Goal: Information Seeking & Learning: Learn about a topic

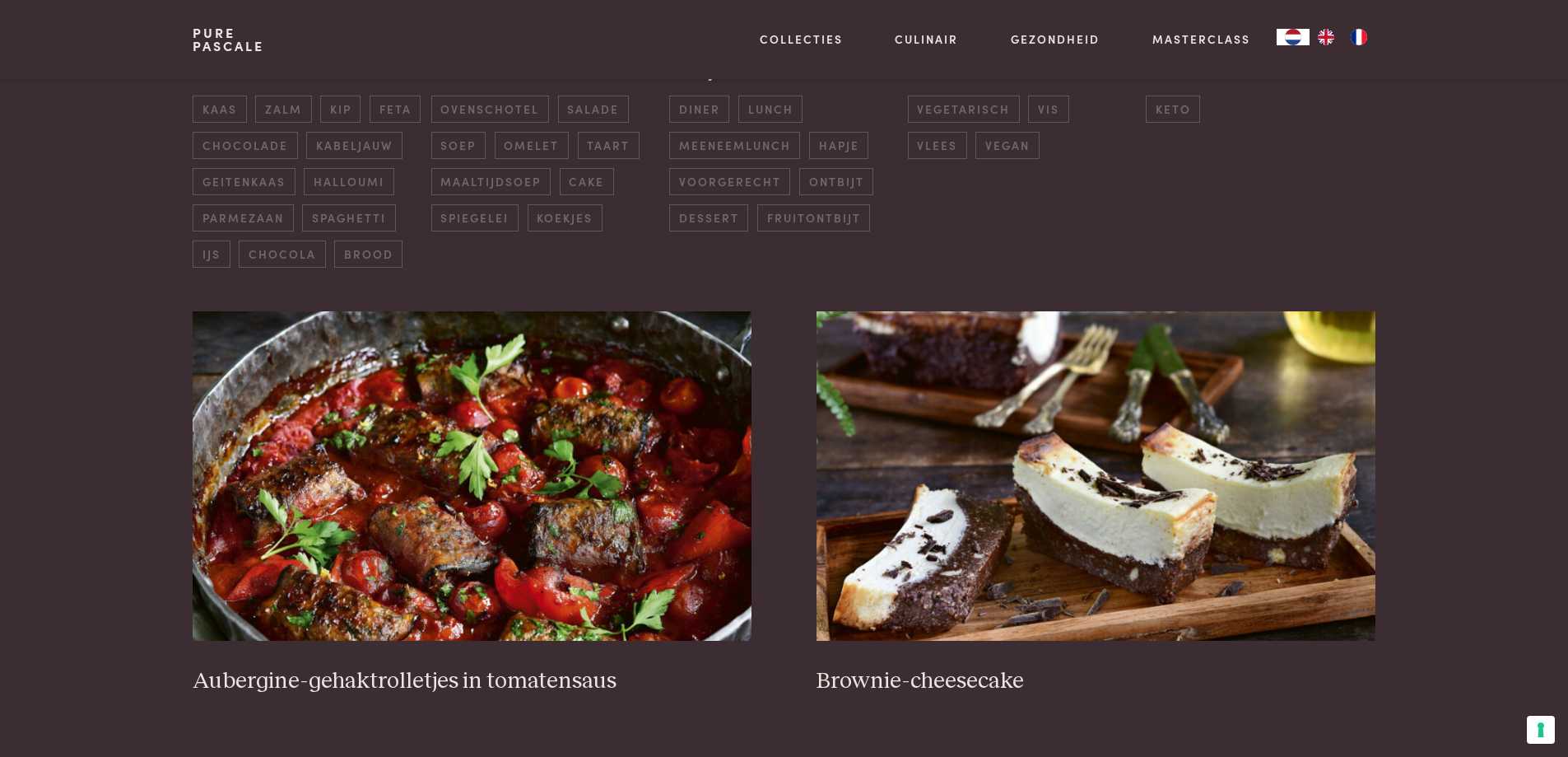
scroll to position [576, 0]
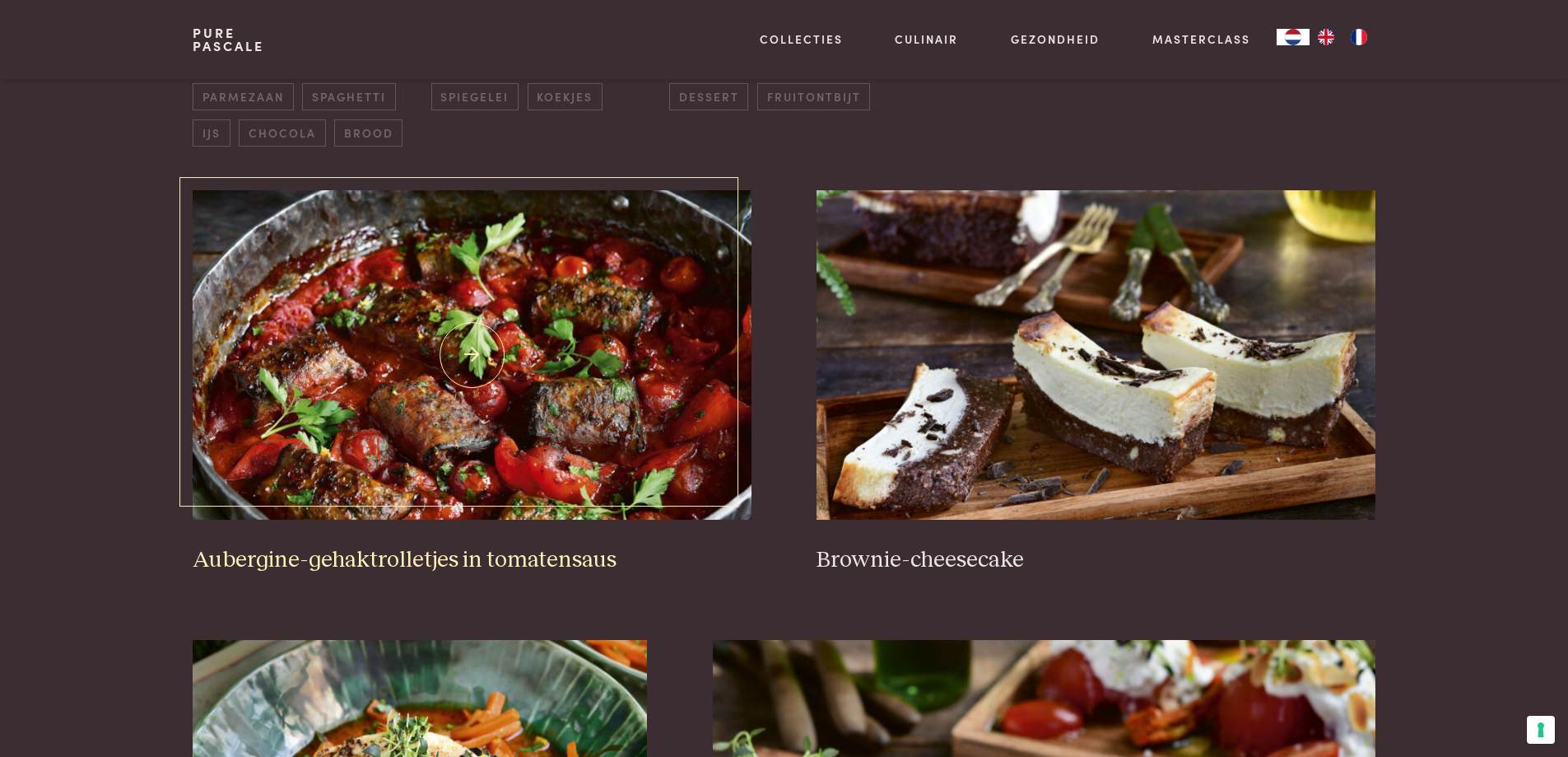
click at [430, 555] on h3 "Aubergine-gehaktrolletjes in tomatensaus" at bounding box center [471, 560] width 558 height 28
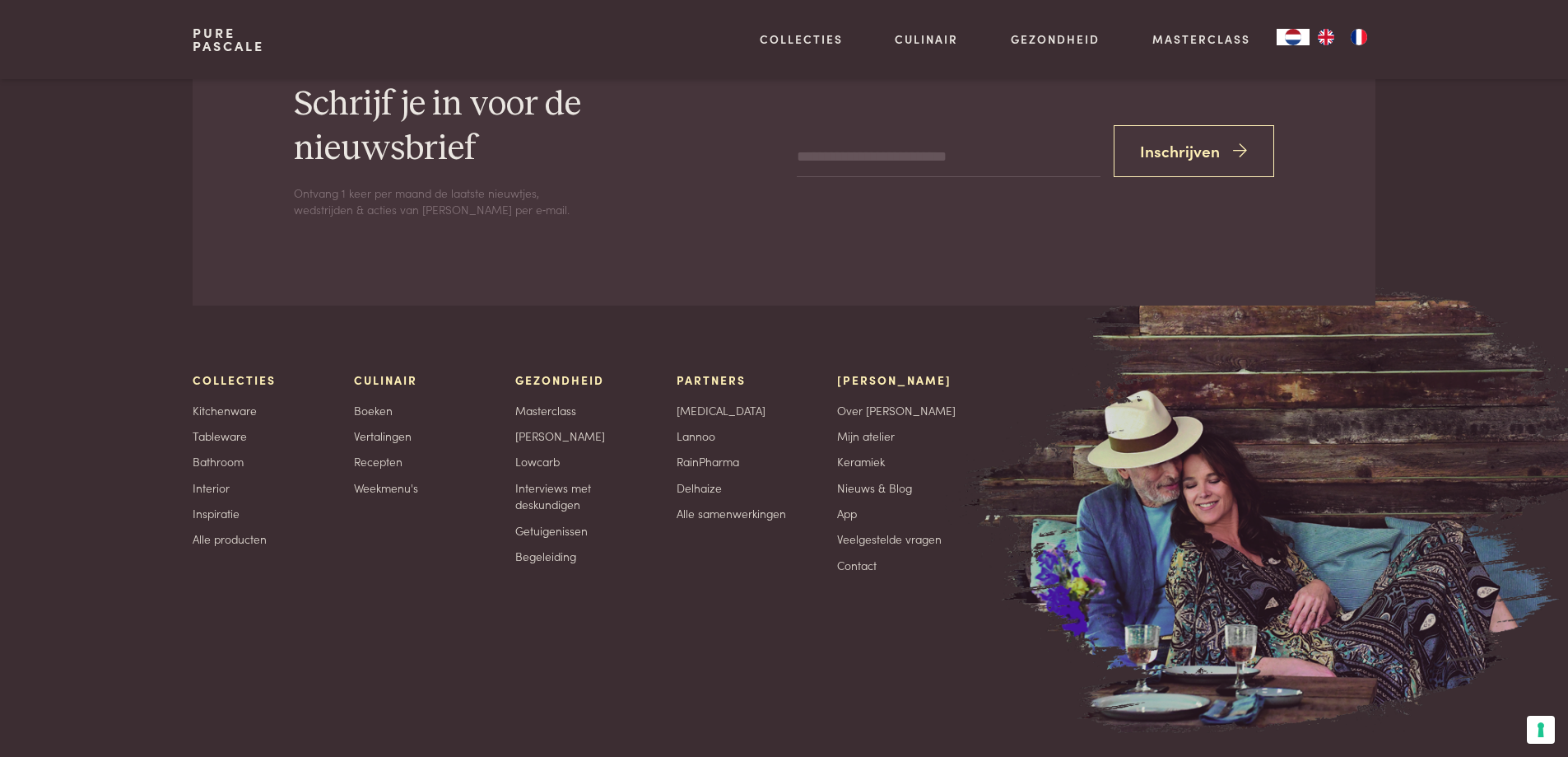
scroll to position [7409, 0]
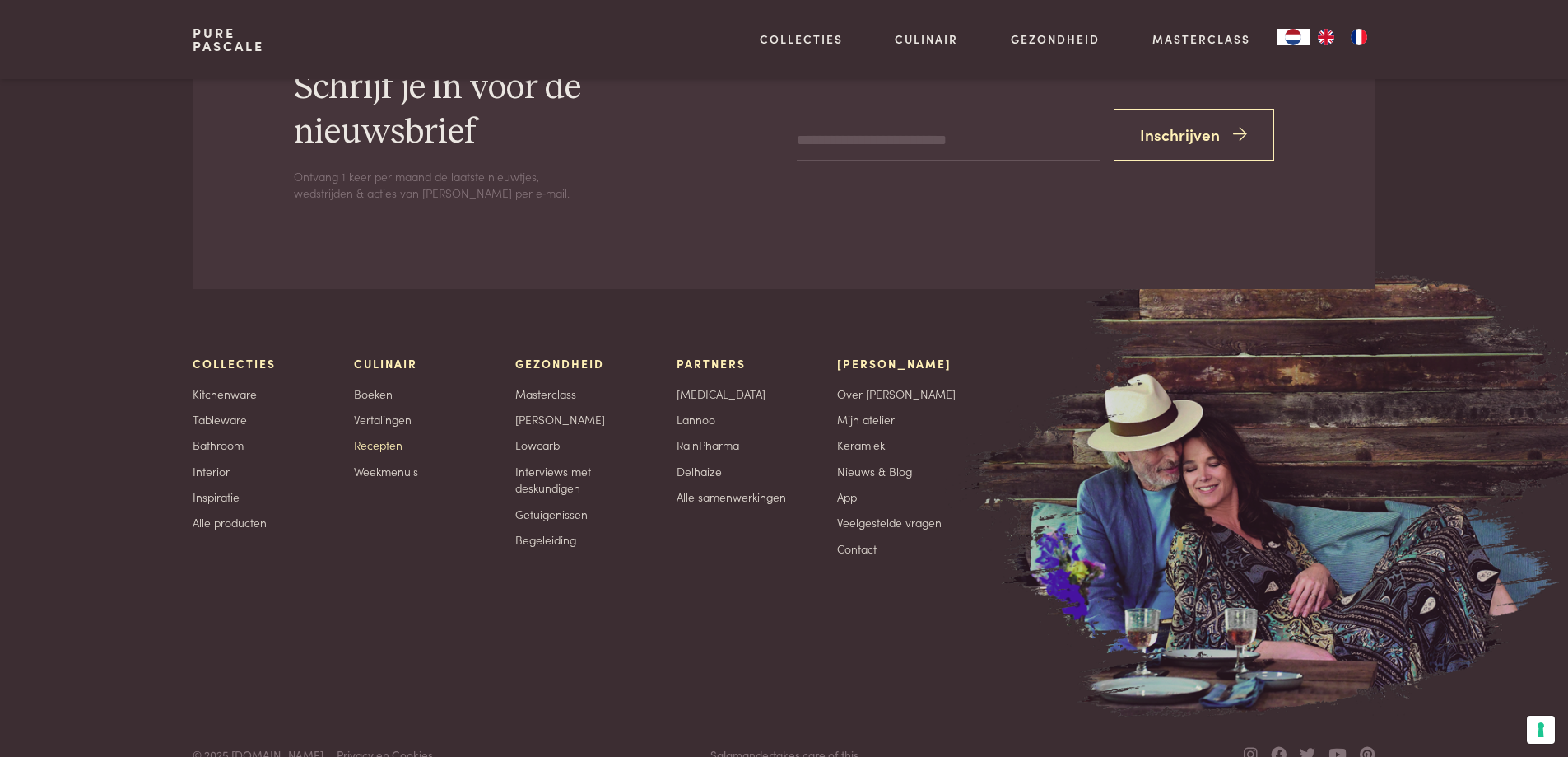
click at [389, 442] on link "Recepten" at bounding box center [378, 445] width 48 height 17
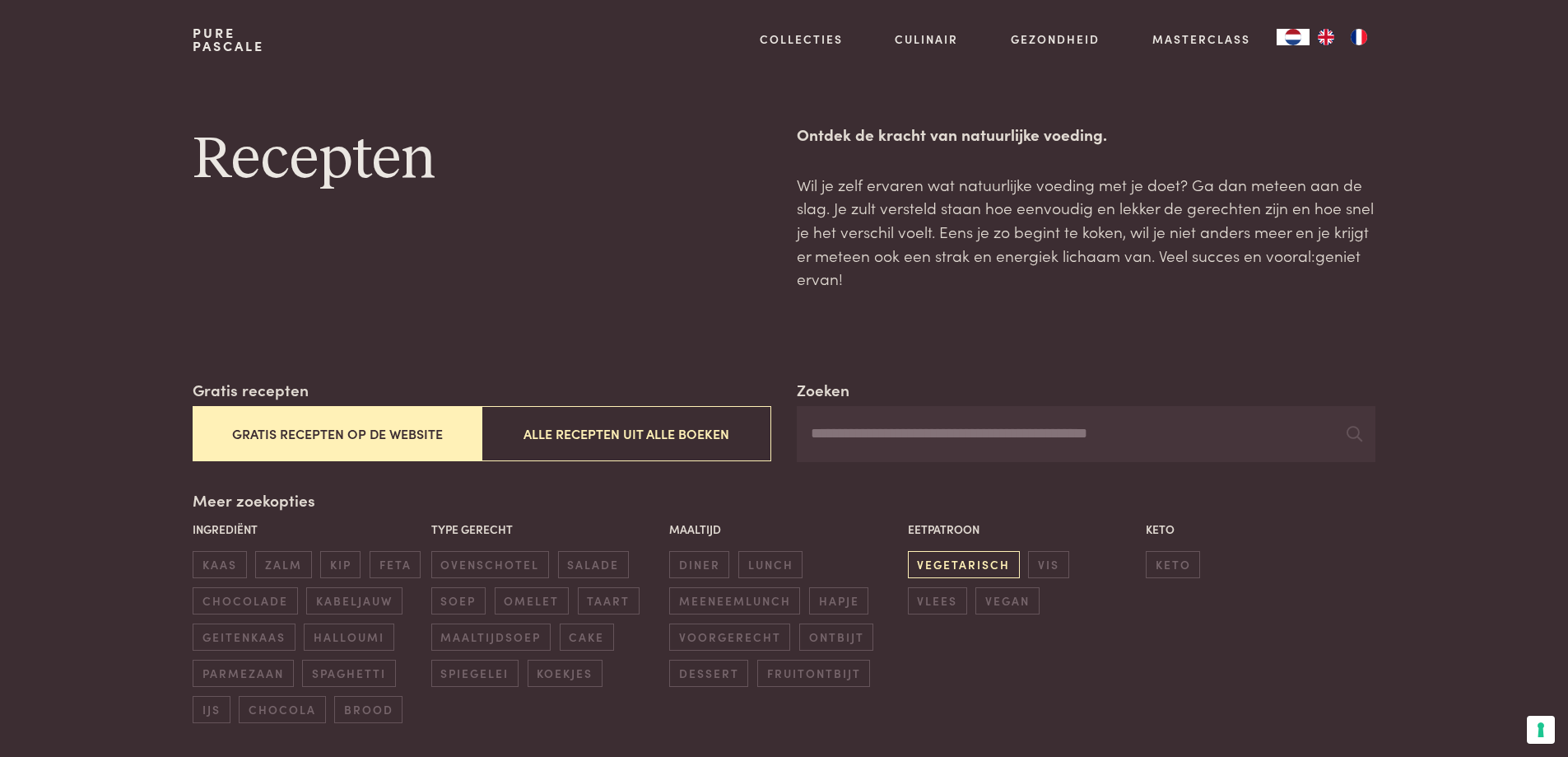
click at [946, 561] on span "vegetarisch" at bounding box center [964, 564] width 112 height 27
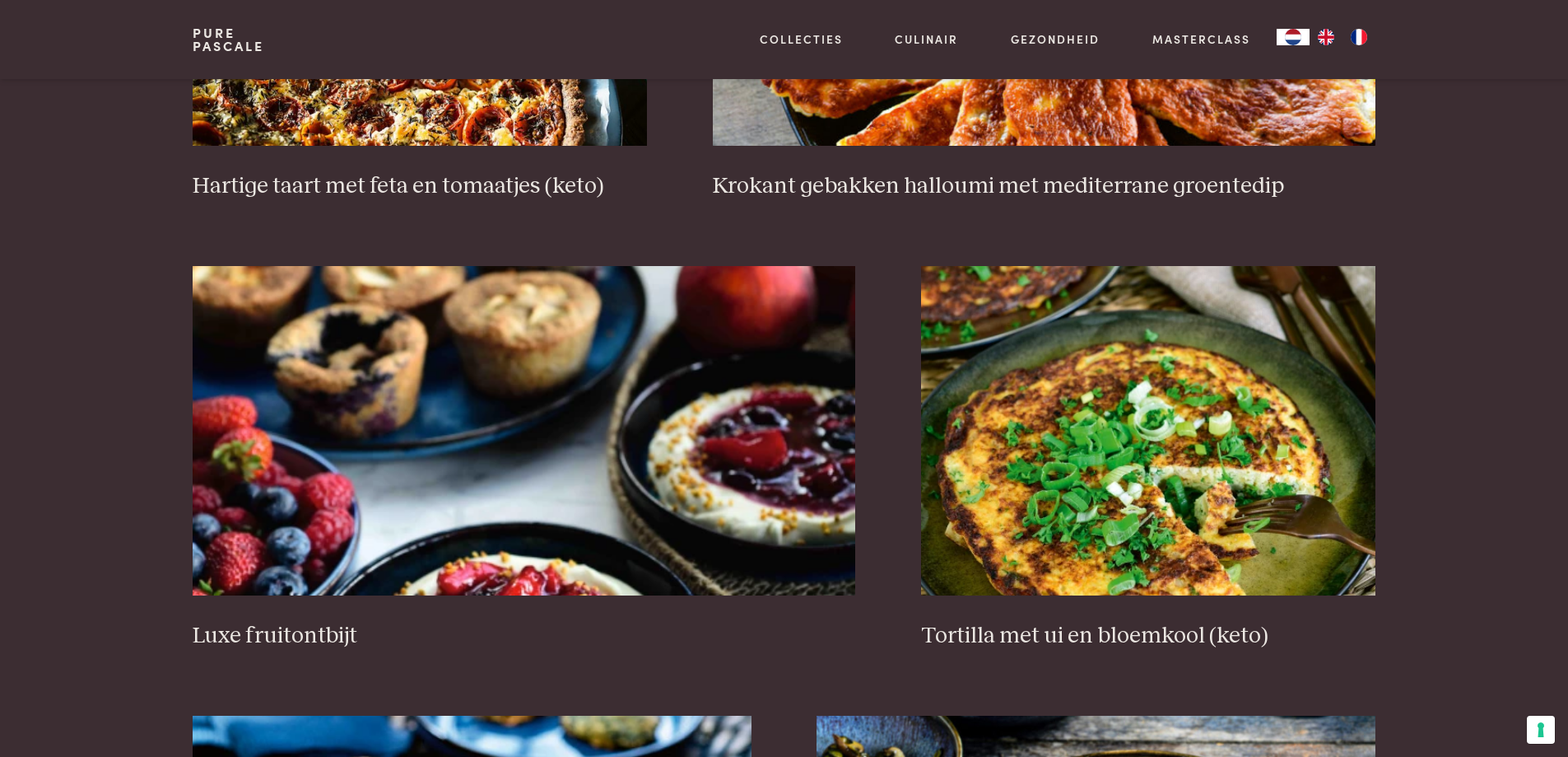
scroll to position [1530, 0]
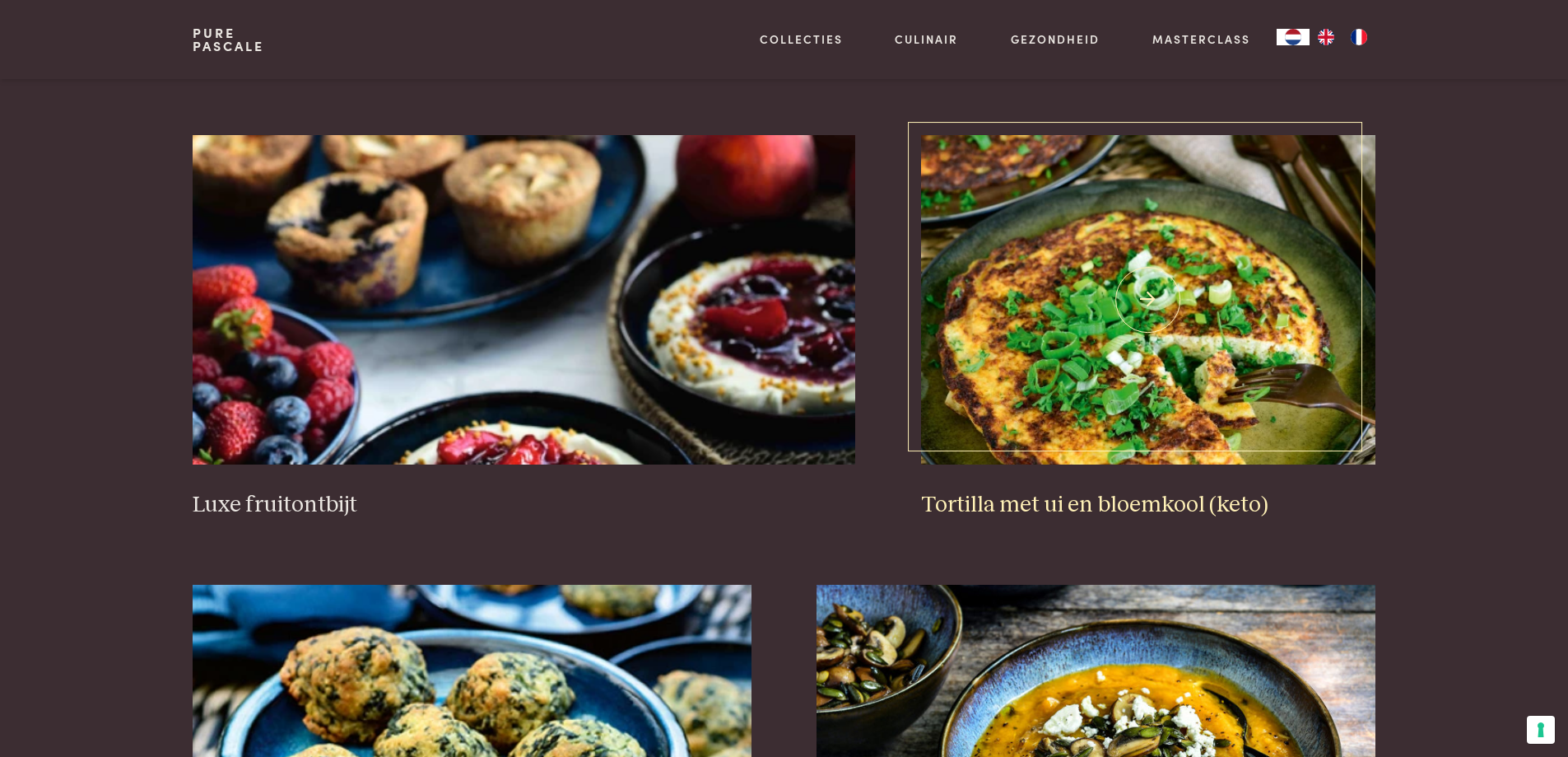
click at [1104, 506] on h3 "Tortilla met ui en bloemkool (keto)" at bounding box center [1148, 505] width 455 height 28
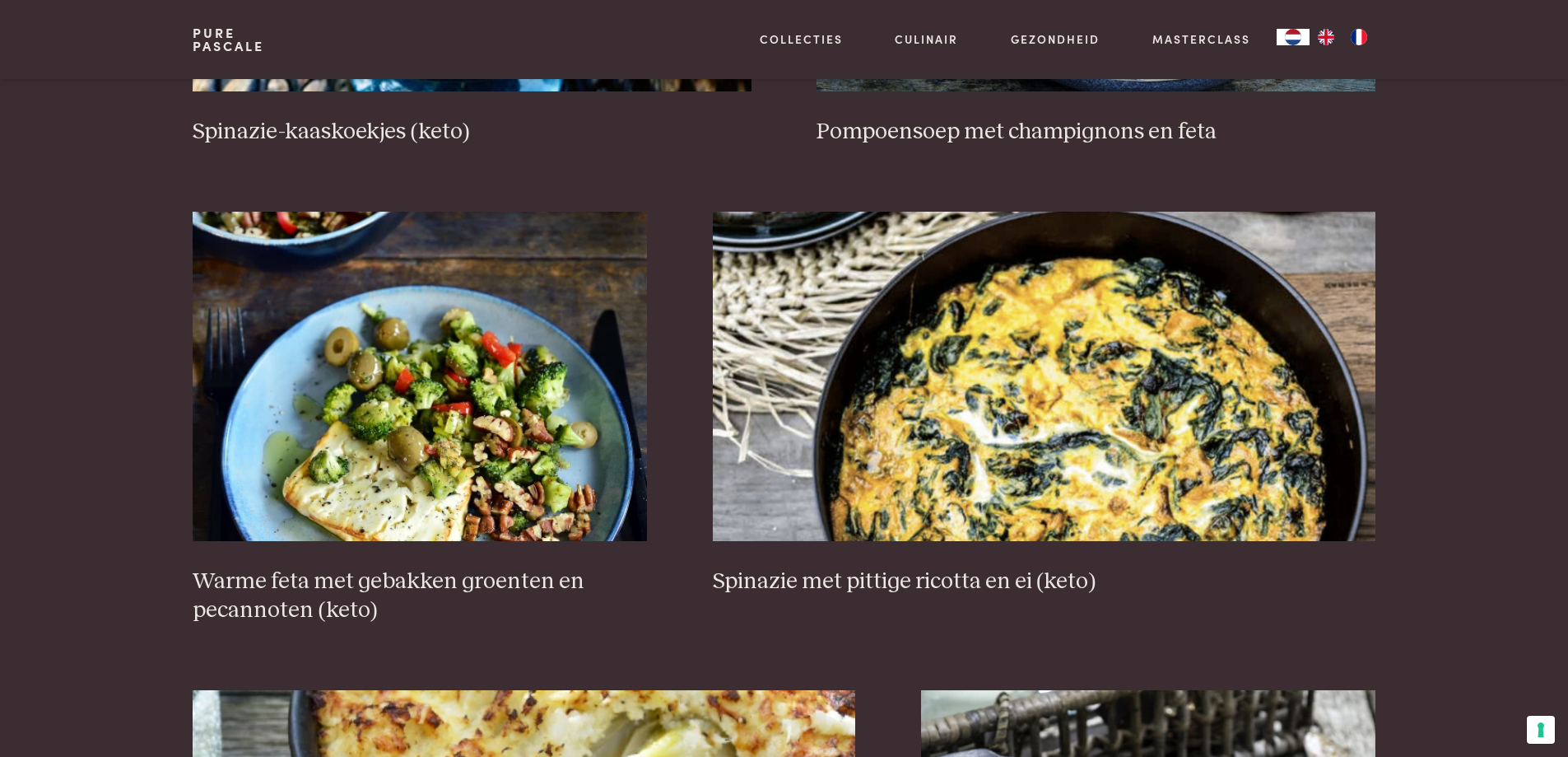
scroll to position [2353, 0]
click at [423, 567] on h3 "Warme feta met gebakken groenten en pecannoten (keto)" at bounding box center [420, 595] width 455 height 57
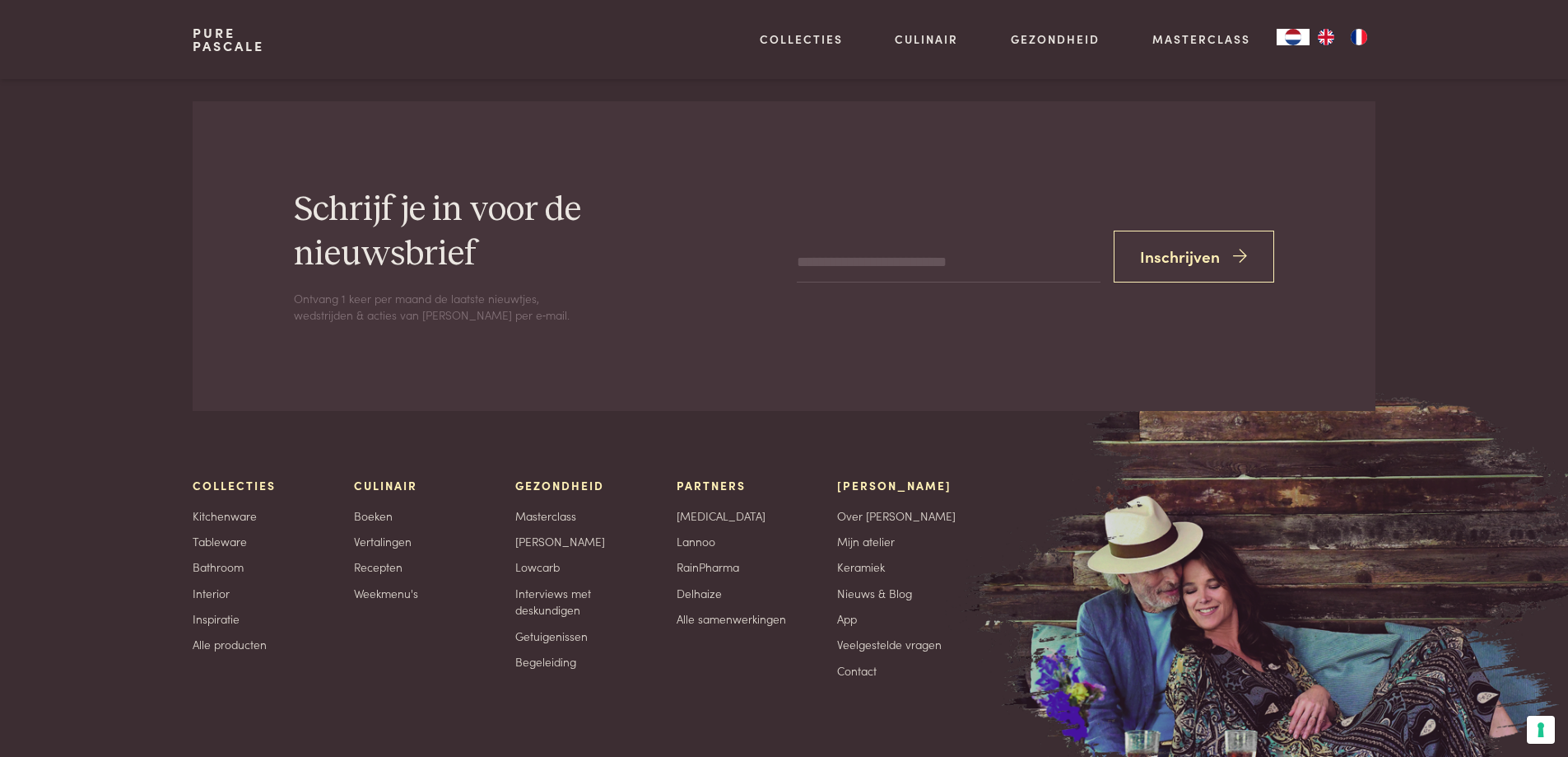
scroll to position [7344, 0]
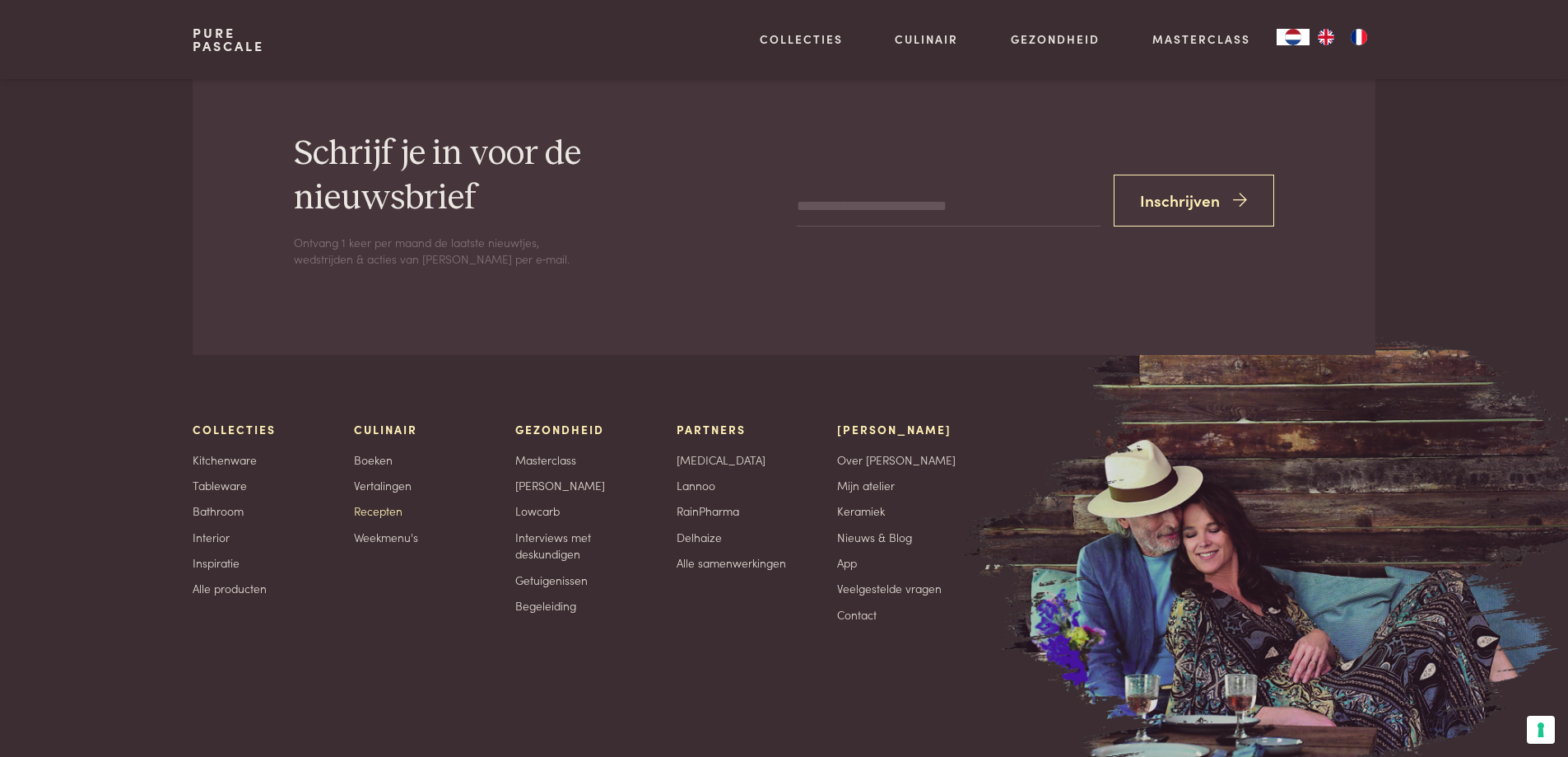
click at [380, 507] on link "Recepten" at bounding box center [378, 511] width 48 height 17
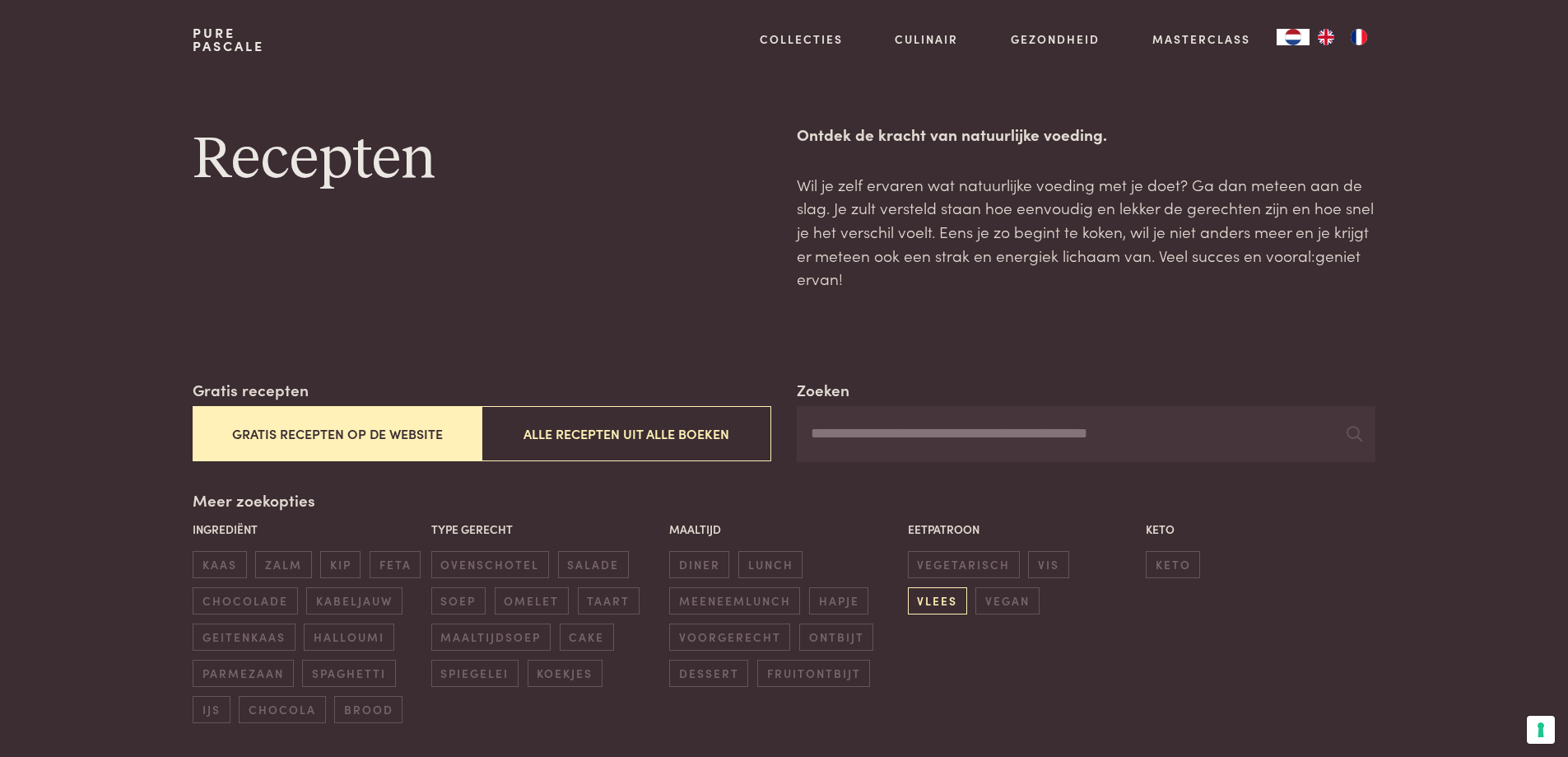
click at [967, 587] on span "vlees" at bounding box center [937, 601] width 60 height 27
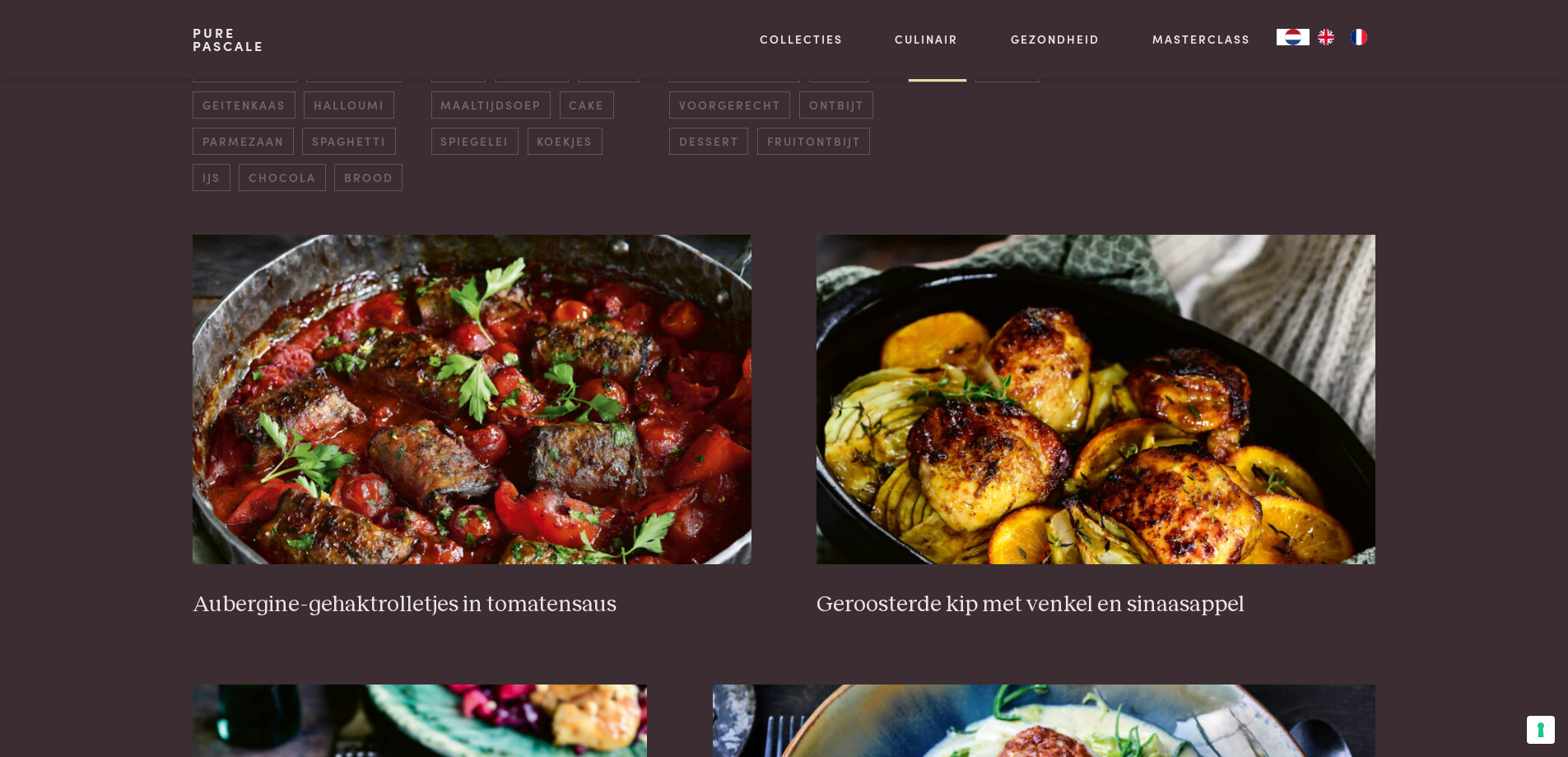
scroll to position [543, 0]
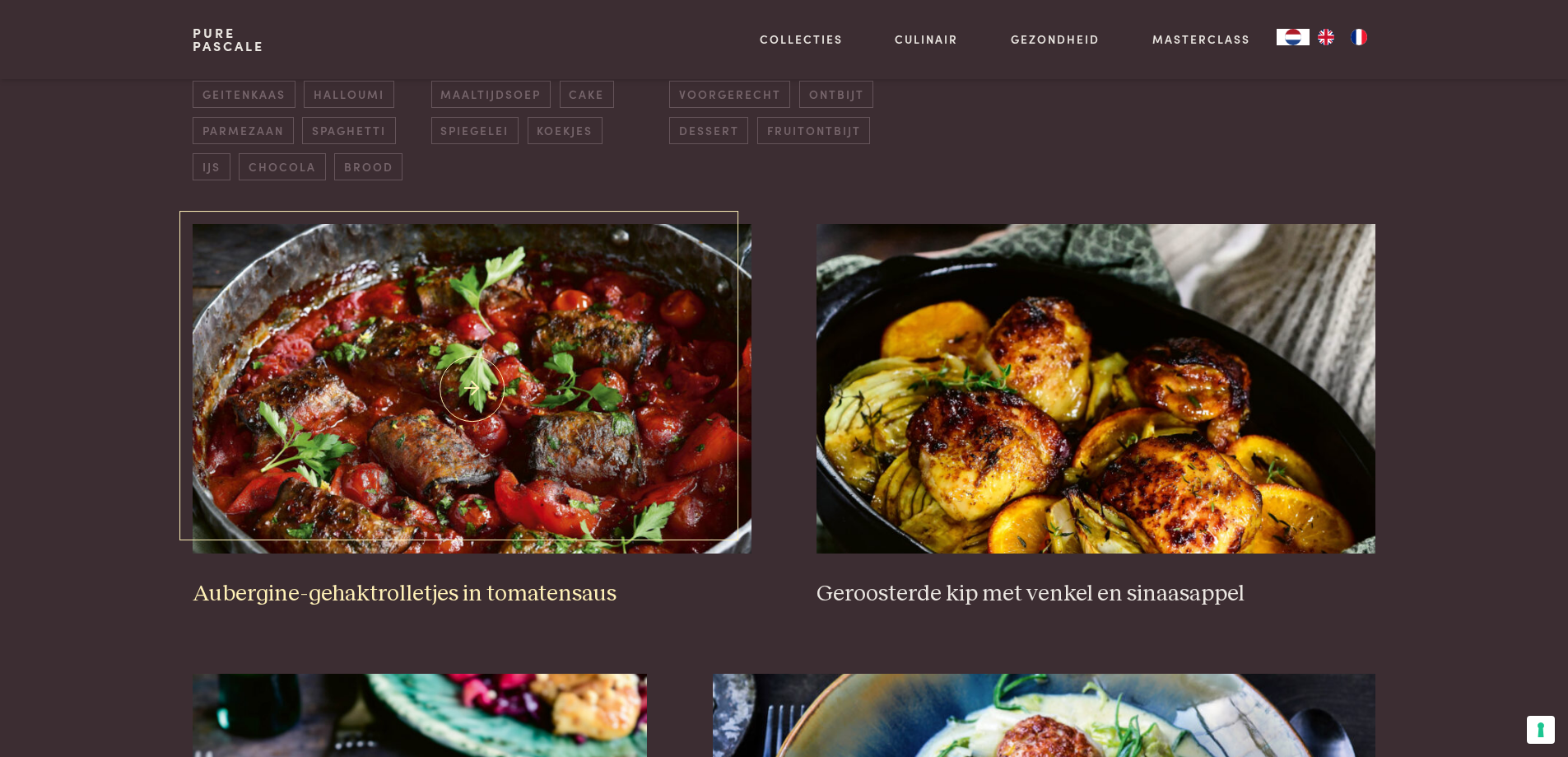
click at [312, 592] on h3 "Aubergine-gehaktrolletjes in tomatensaus" at bounding box center [471, 594] width 558 height 28
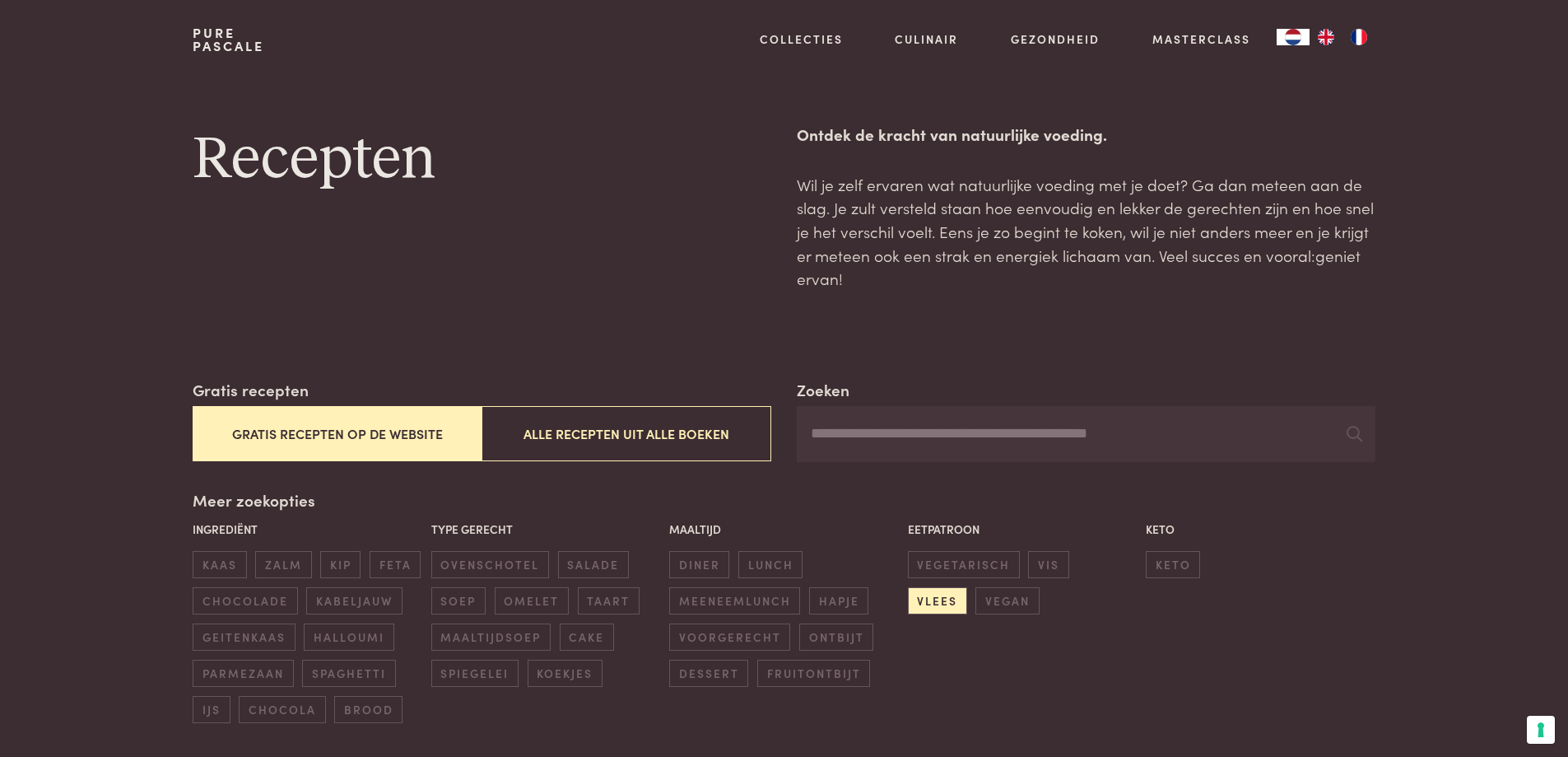
click at [856, 441] on input "Zoeken" at bounding box center [1086, 433] width 578 height 56
type input "******"
click at [1360, 433] on icon at bounding box center [1355, 433] width 16 height 16
click at [1045, 558] on span "vis" at bounding box center [1048, 564] width 41 height 27
click at [1048, 568] on span "vis" at bounding box center [1048, 564] width 41 height 27
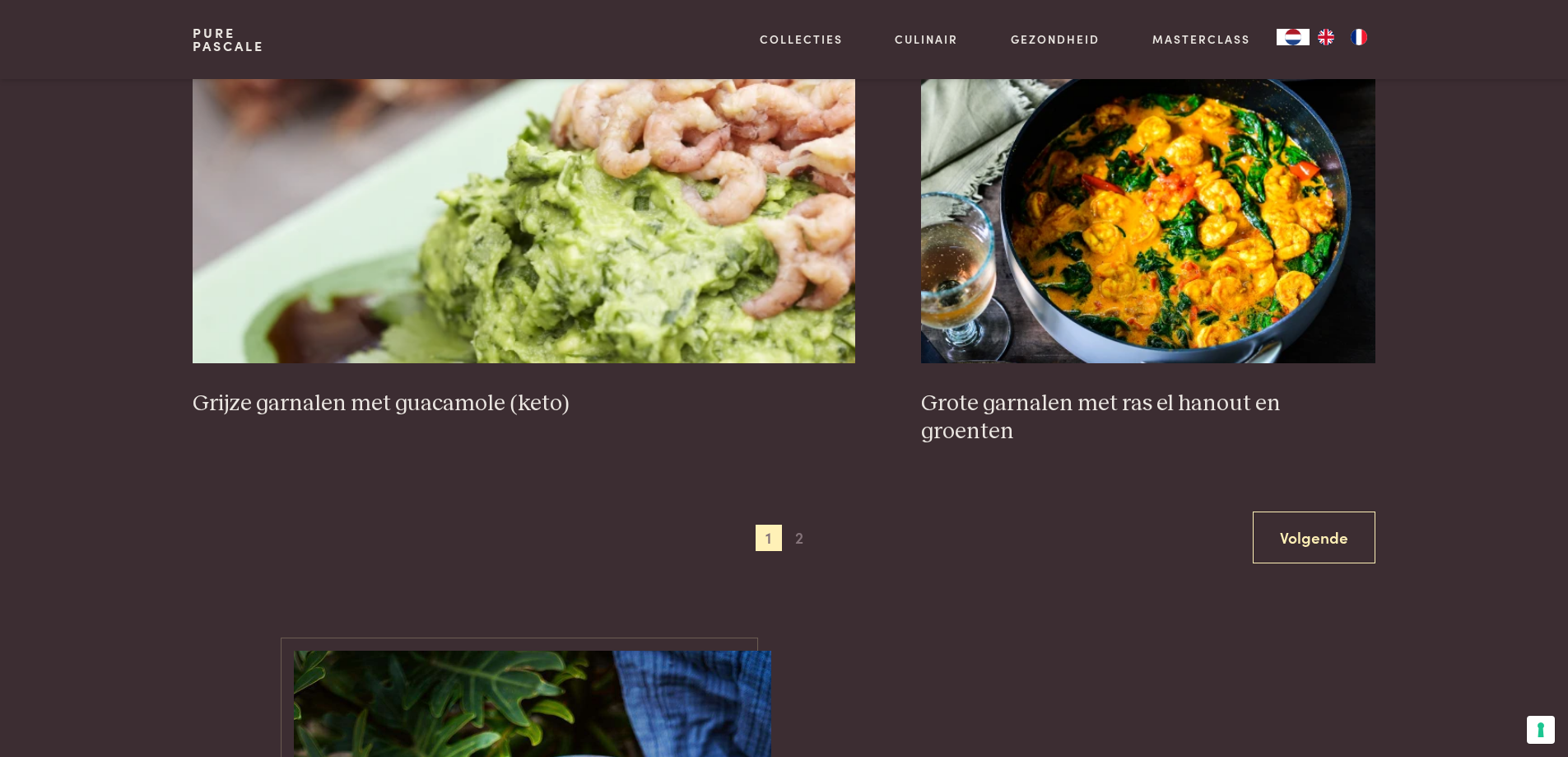
scroll to position [3177, 0]
click at [797, 525] on span "2" at bounding box center [800, 538] width 27 height 27
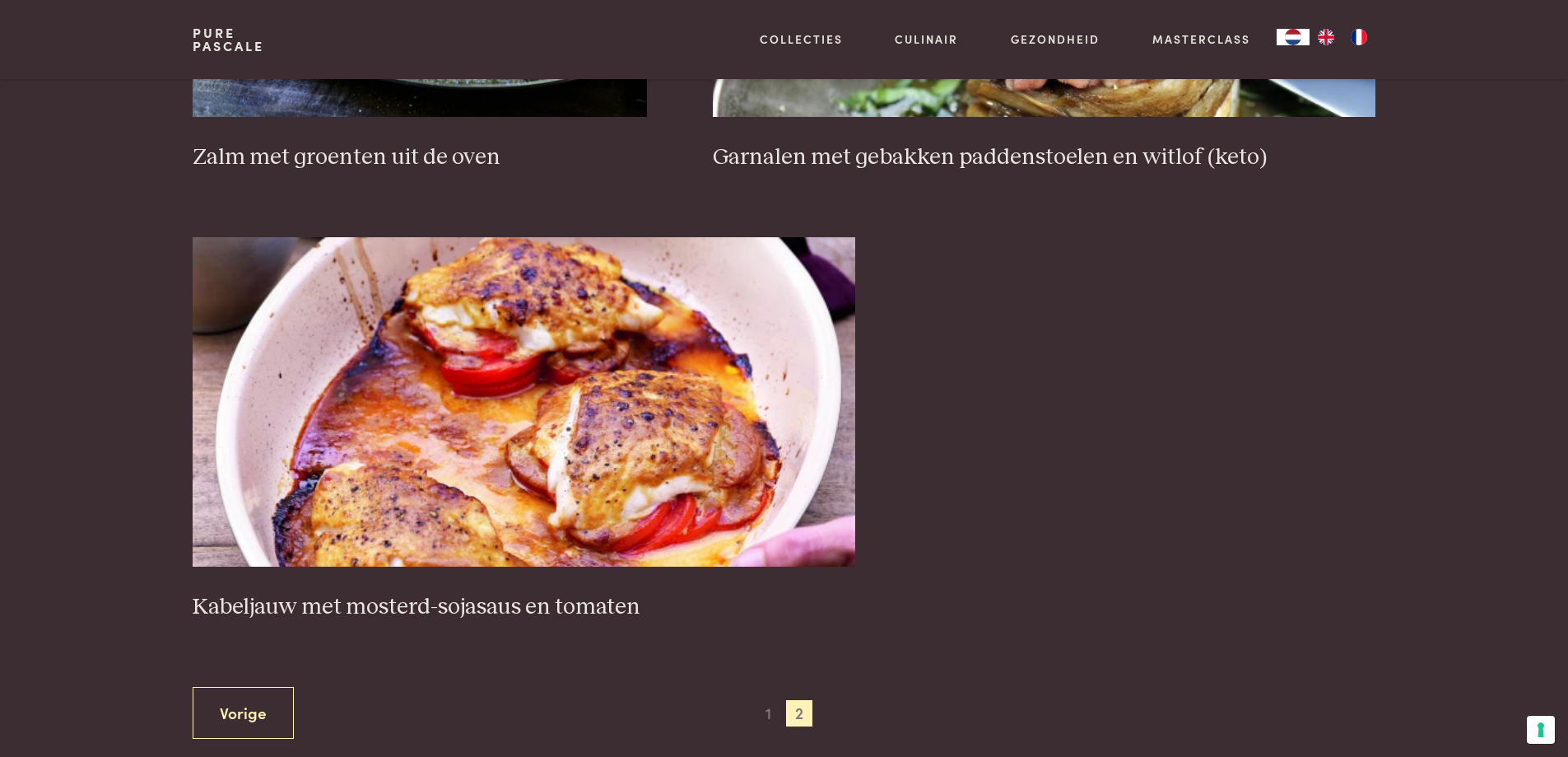
scroll to position [1530, 0]
